Goal: Task Accomplishment & Management: Complete application form

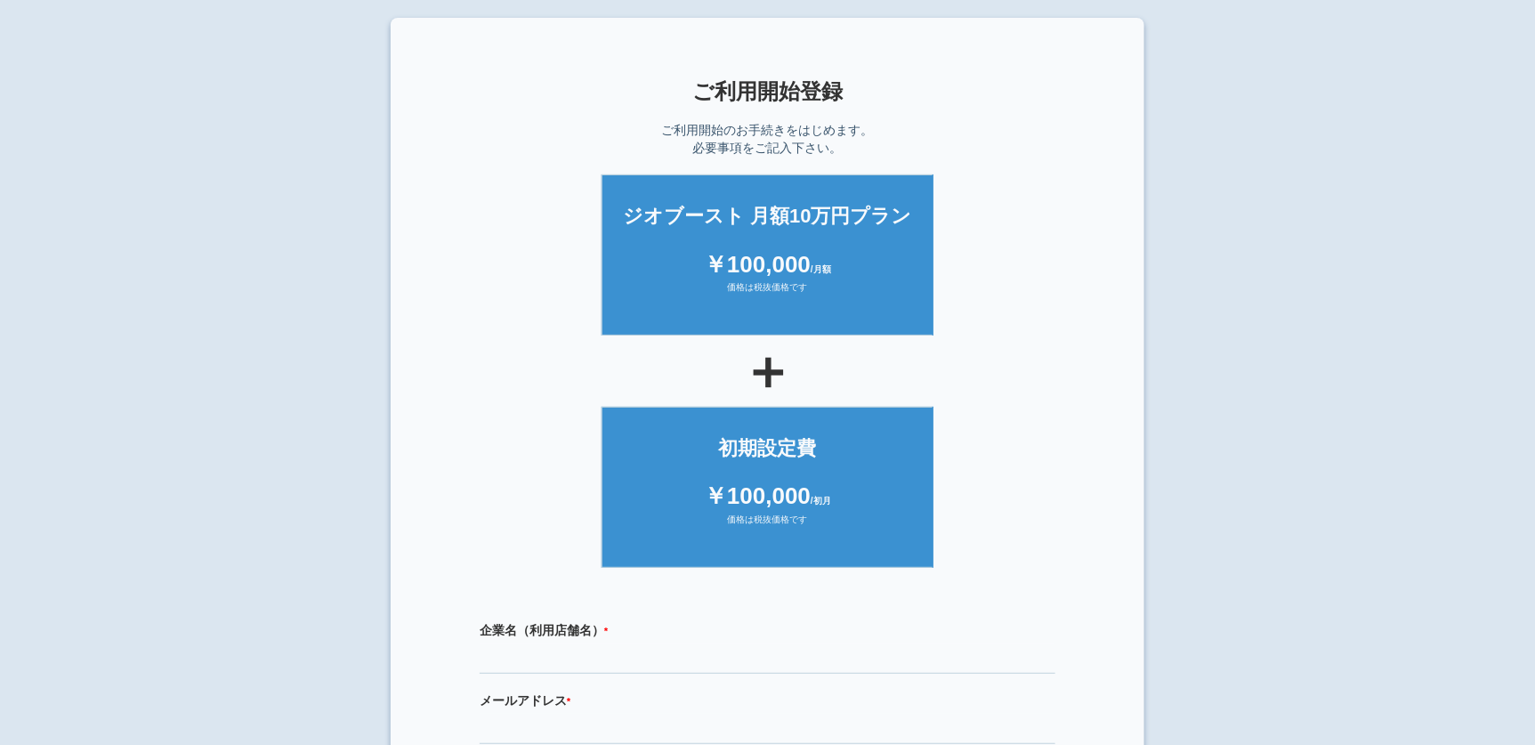
scroll to position [331, 0]
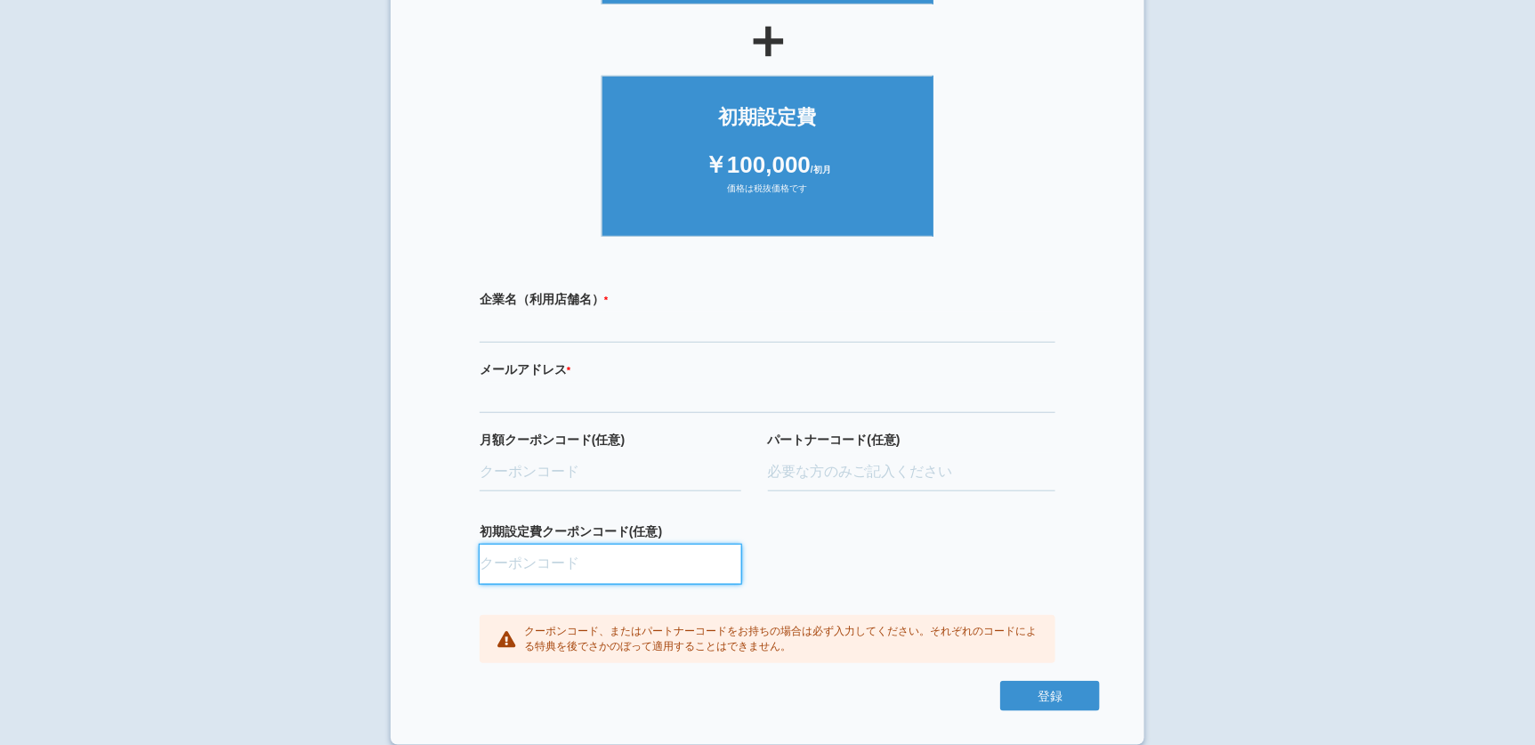
click at [601, 568] on input "初期設定費クーポンコード(任意)" at bounding box center [611, 564] width 262 height 39
paste input "aBAaXUlM"
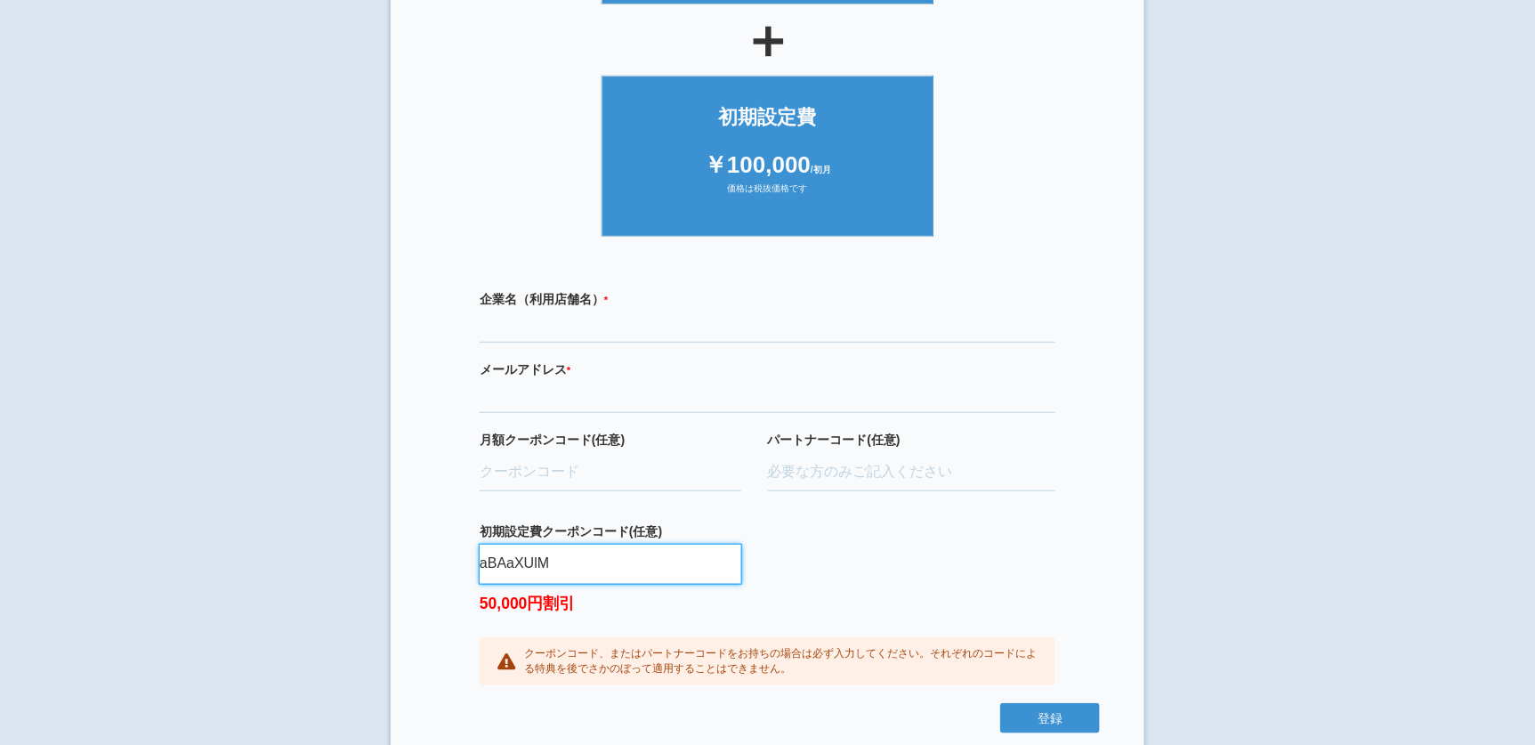
type input "aBAaXUlM"
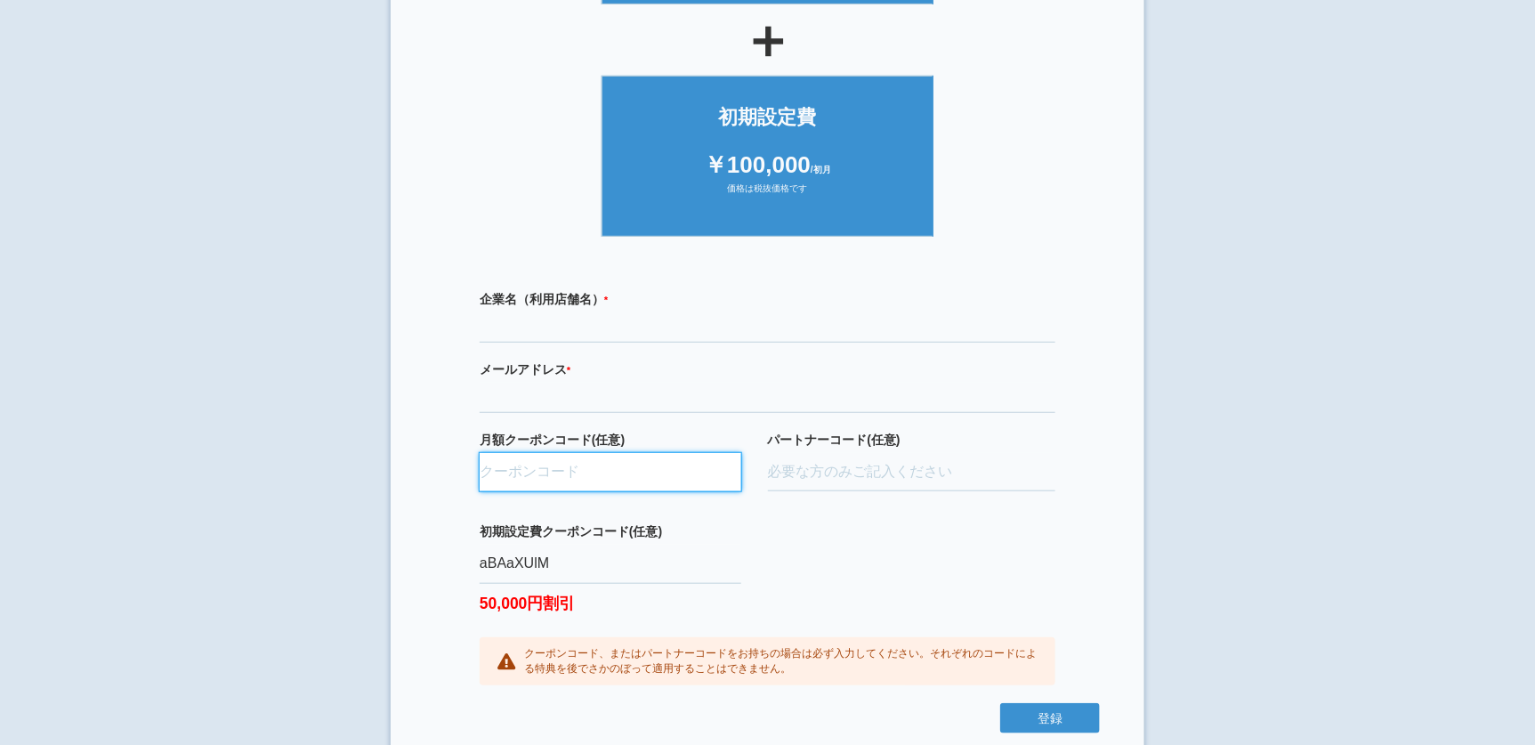
click at [592, 476] on input "月額クーポンコード(任意)" at bounding box center [611, 472] width 262 height 39
paste input "ifENW5rd"
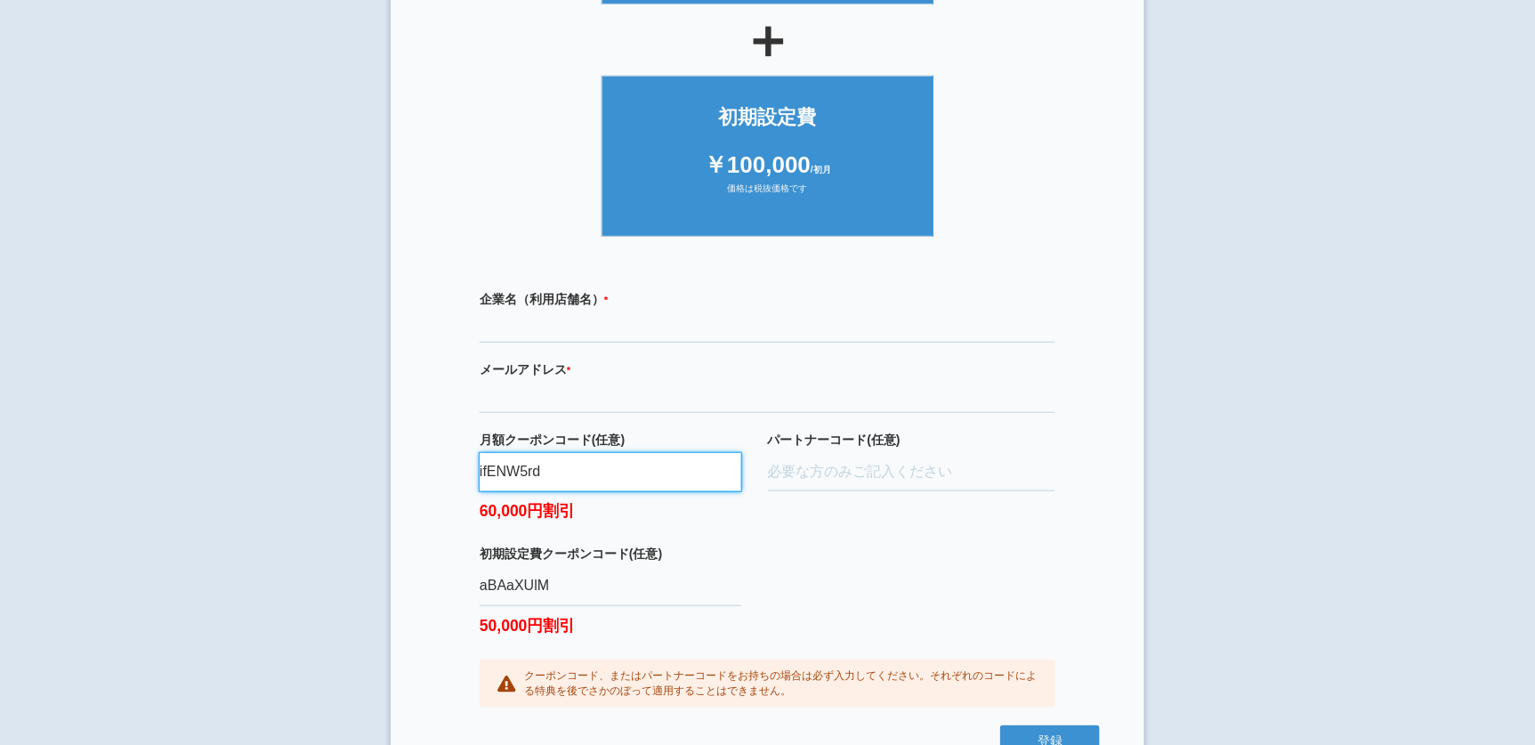
type input "ifENW5rd"
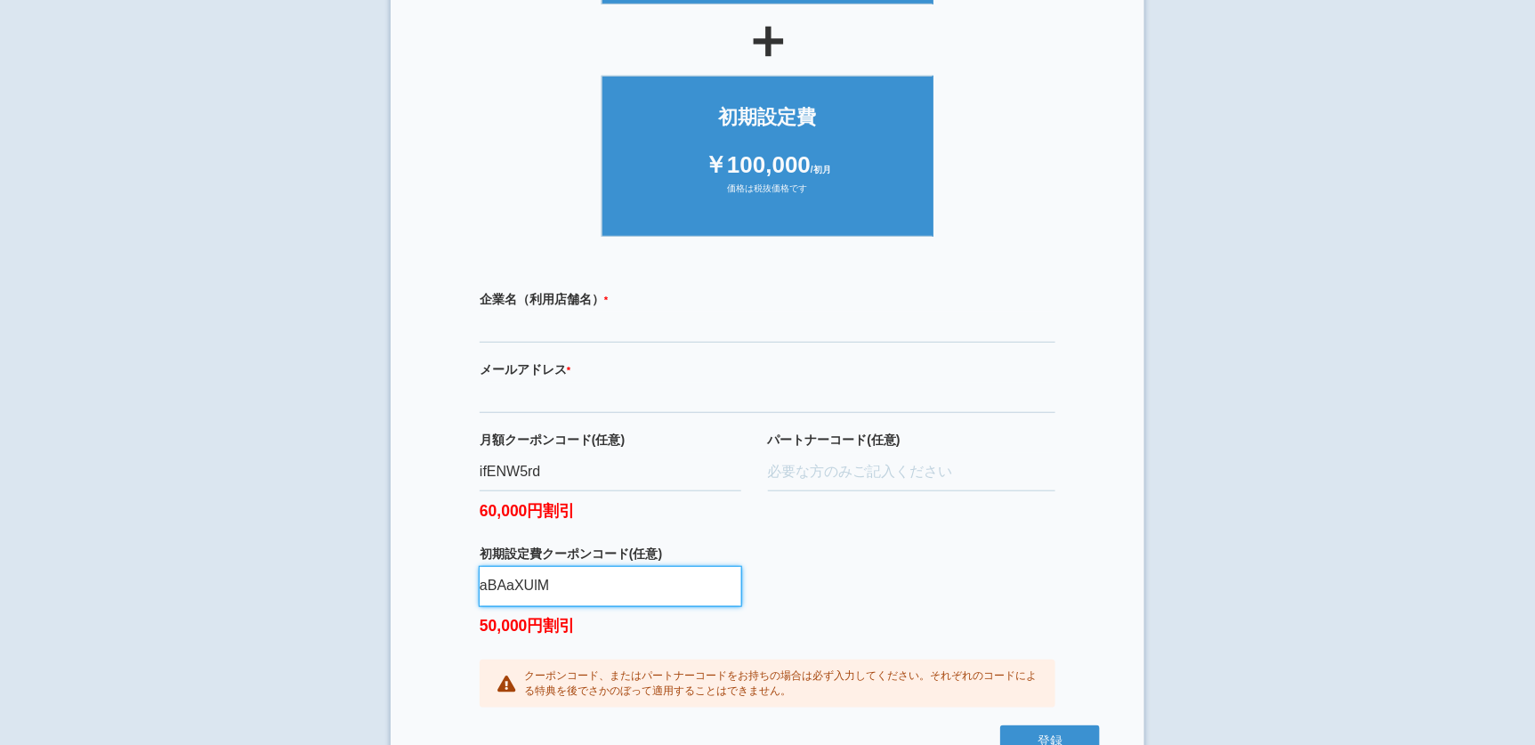
click at [569, 585] on input "aBAaXUlM" at bounding box center [611, 586] width 262 height 39
type input "aBAaXUlM"
click at [408, 617] on section "× ご利用開始登録 ご利用開始のお手続きをはじめます。 必要事項をご記入下さい。 ジオブースト 月額10万円プラン ￥100,000 /月額 価格は税抜価格で…" at bounding box center [768, 238] width 754 height 1102
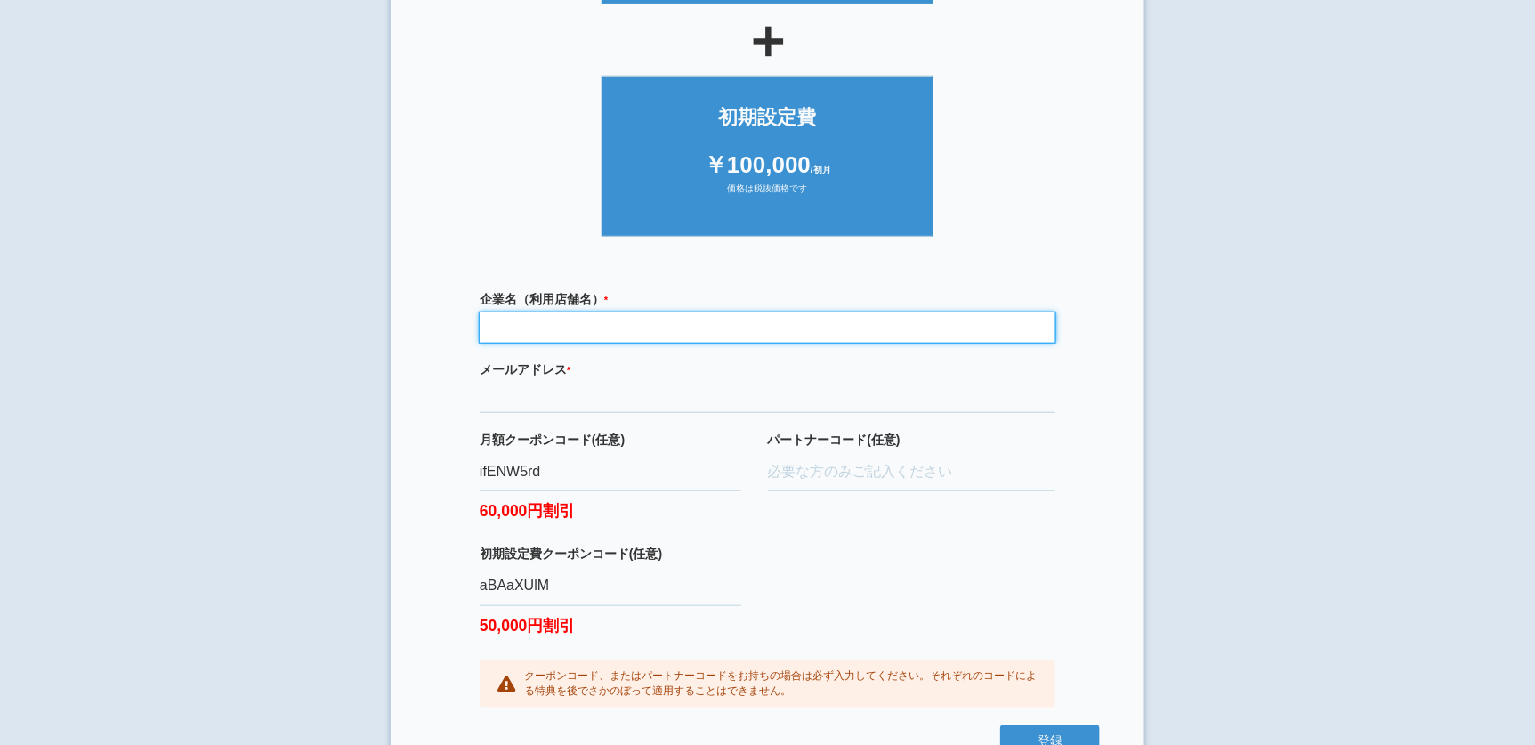
click at [562, 330] on input "text" at bounding box center [768, 327] width 576 height 30
type input "有限会社[PERSON_NAME]商事"
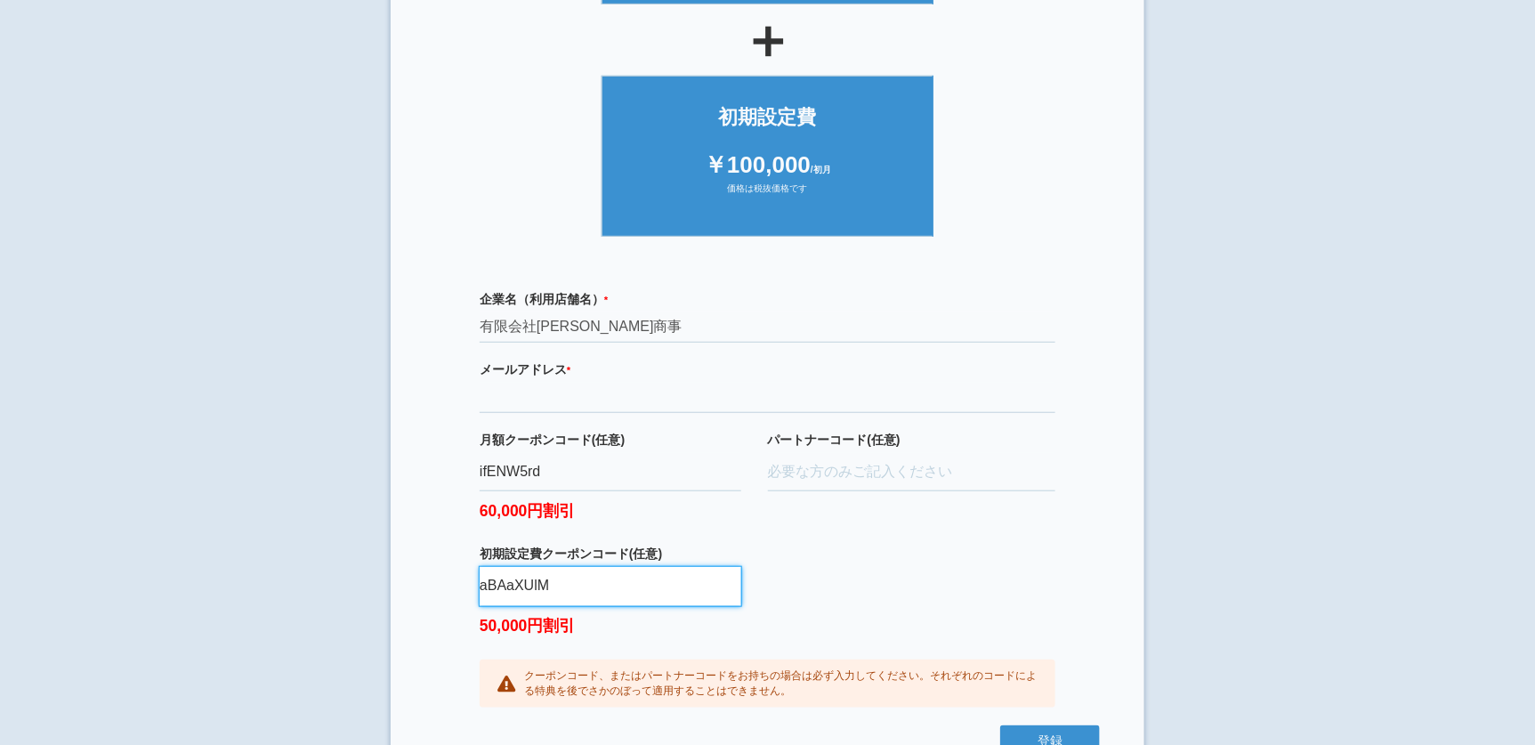
click at [623, 586] on input "aBAaXUlM" at bounding box center [611, 586] width 262 height 39
type input "aBAaXUlA"
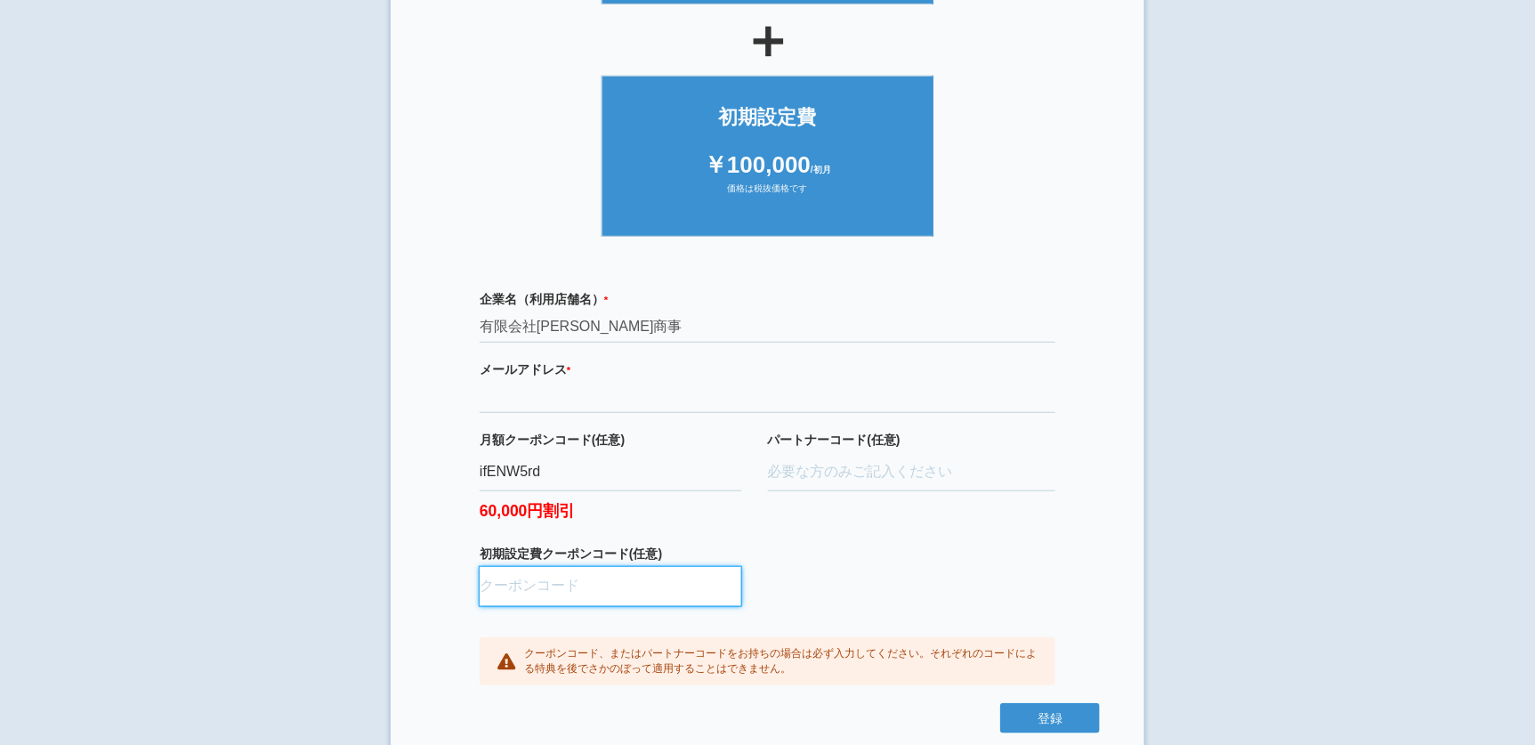
paste input "aBAaXUlM"
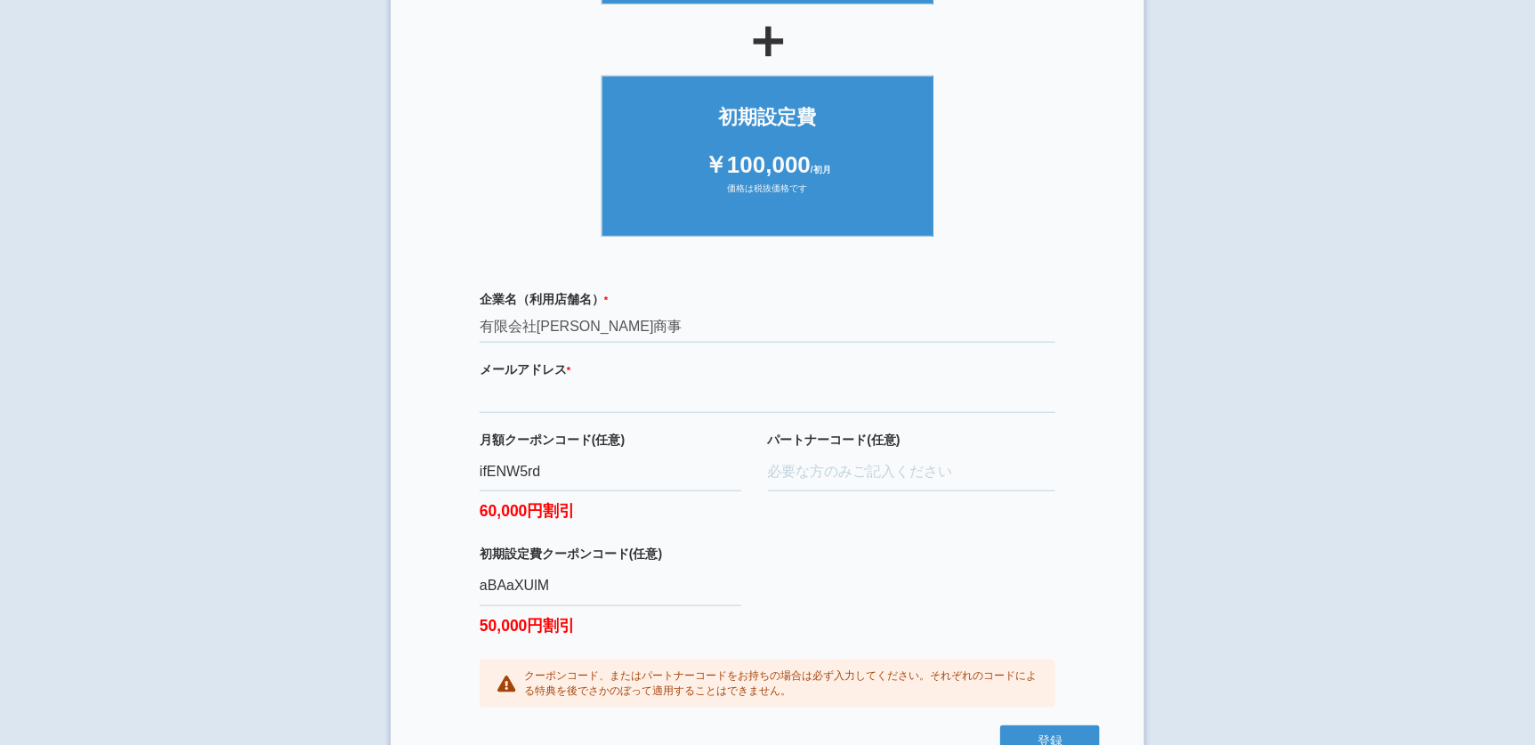
click at [311, 414] on html "× ご利用開始登録 ご利用開始のお手続きをはじめます。 必要事項をご記入下さい。 ジオブースト 月額10万円プラン ￥100,000 /月額 価格は税抜価格で…" at bounding box center [767, 41] width 1535 height 745
click at [577, 576] on input "aBAaXUlM" at bounding box center [611, 586] width 262 height 39
type input "aBAaXUlM"
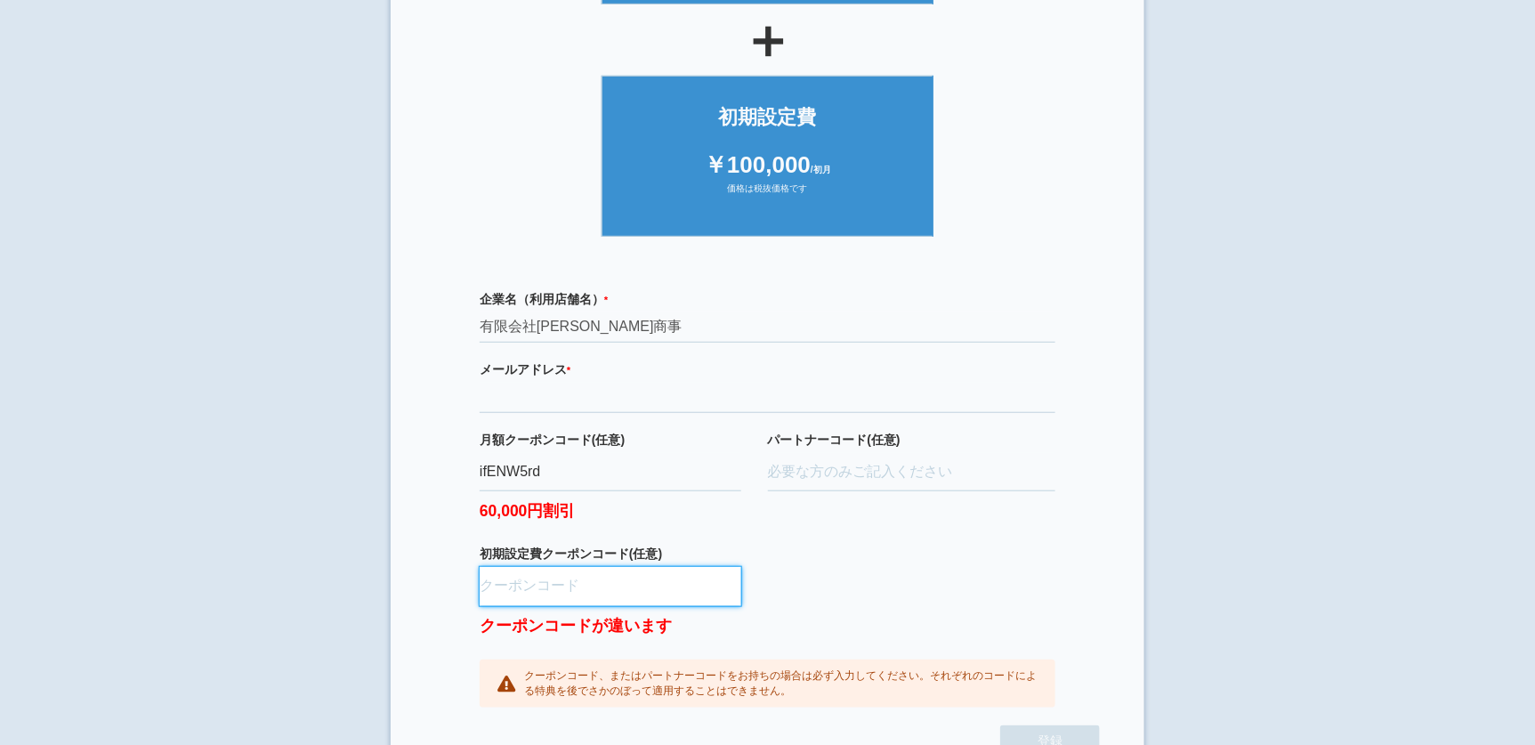
paste input "aBAaXUlM"
type input "aBAaXUl"
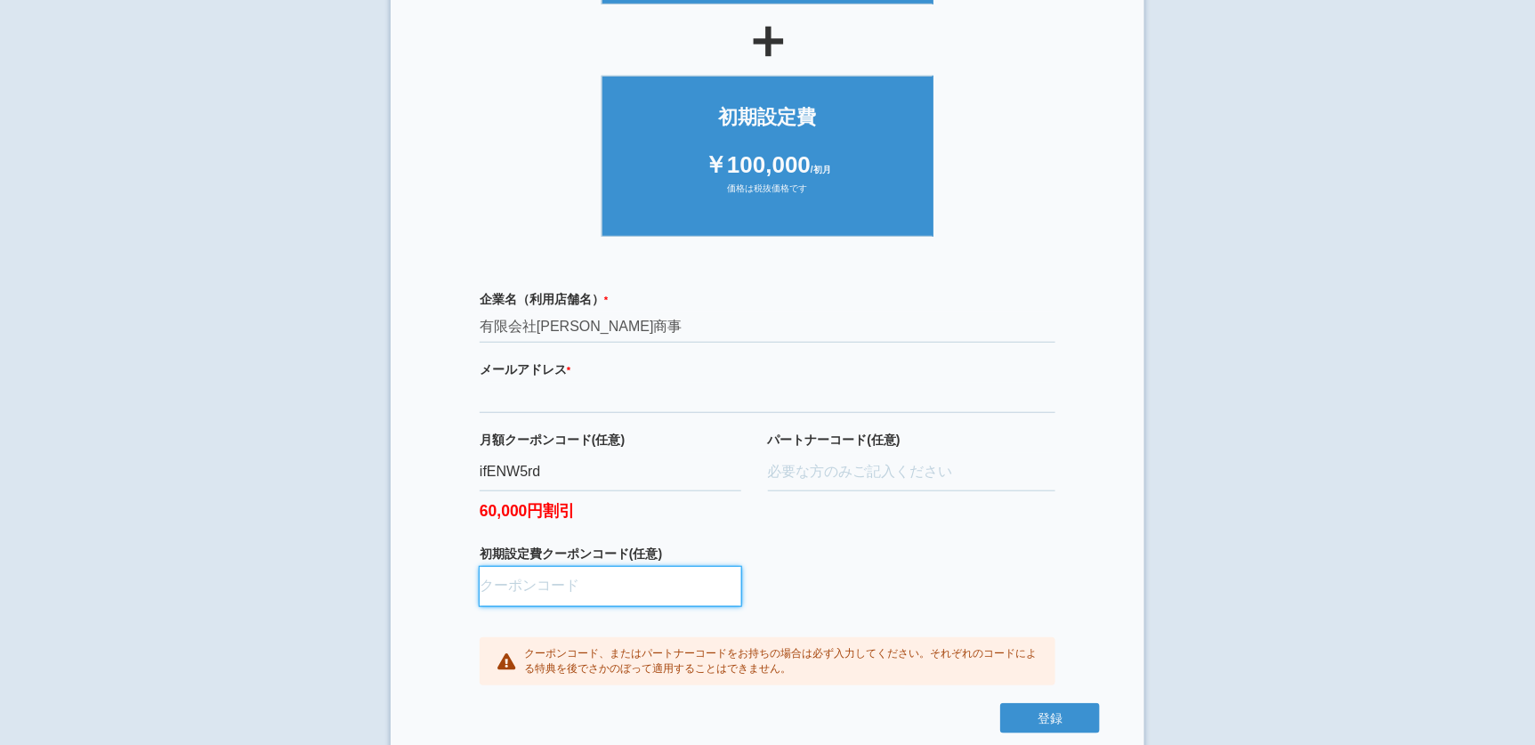
paste input "aBAaXUlM"
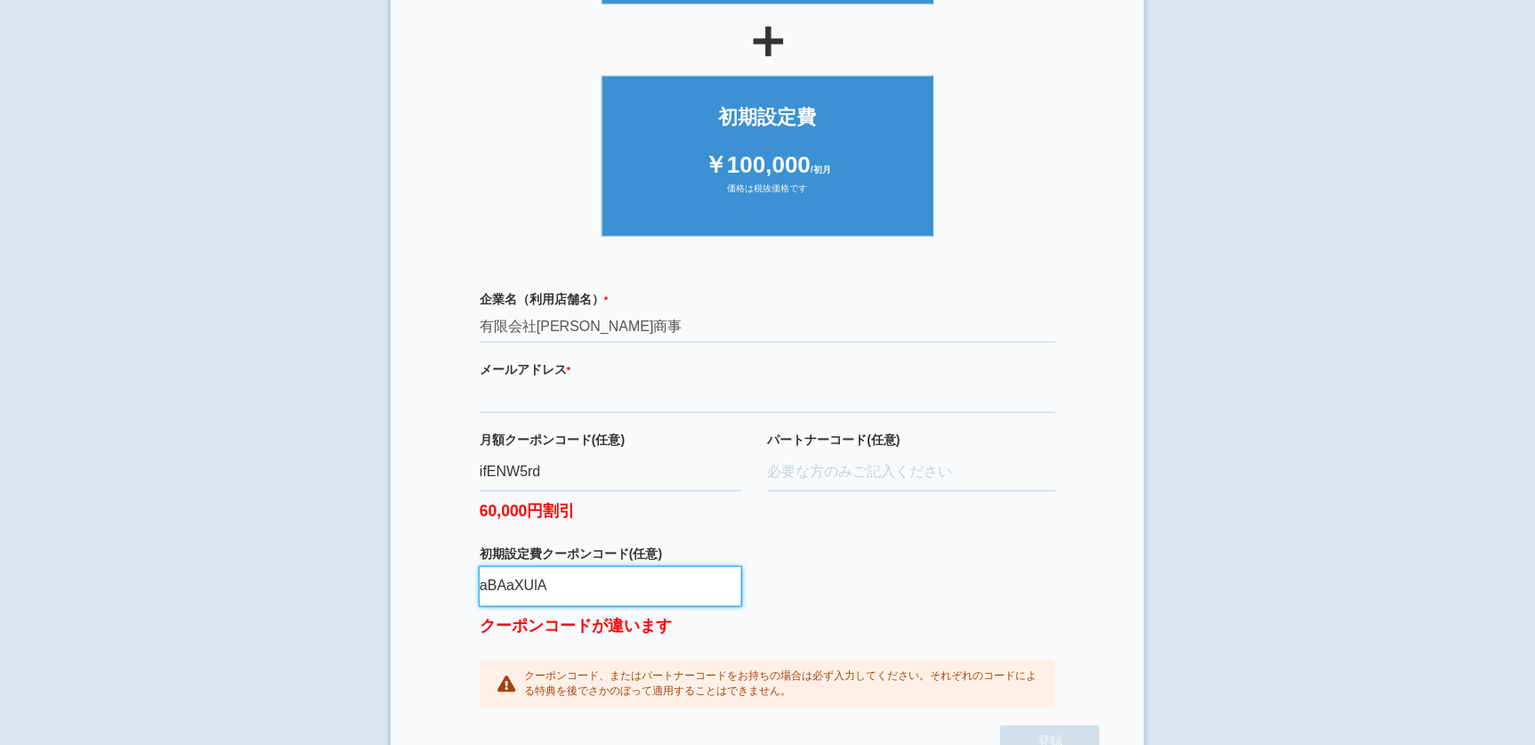
type input "aBAaXUlA"
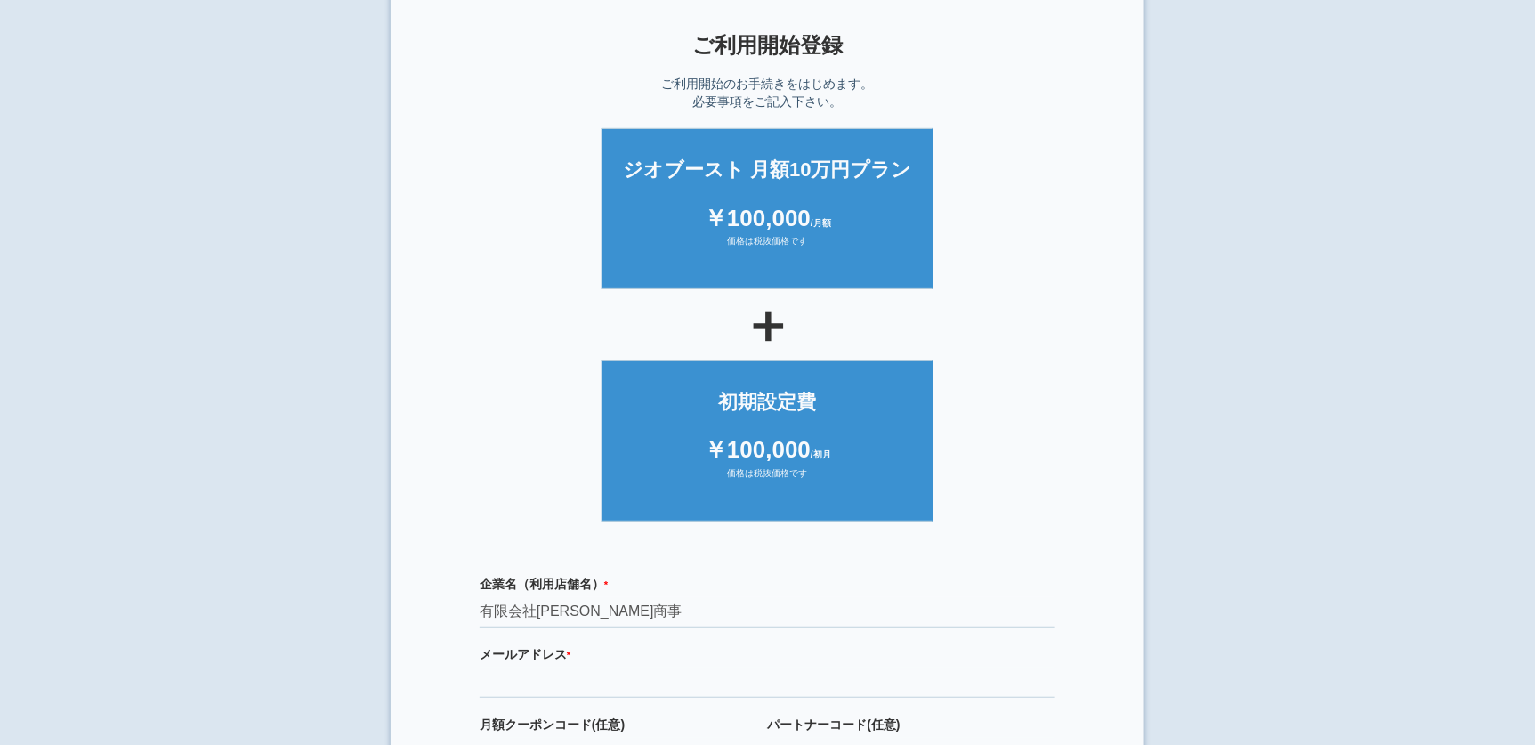
scroll to position [0, 0]
